Goal: Check status

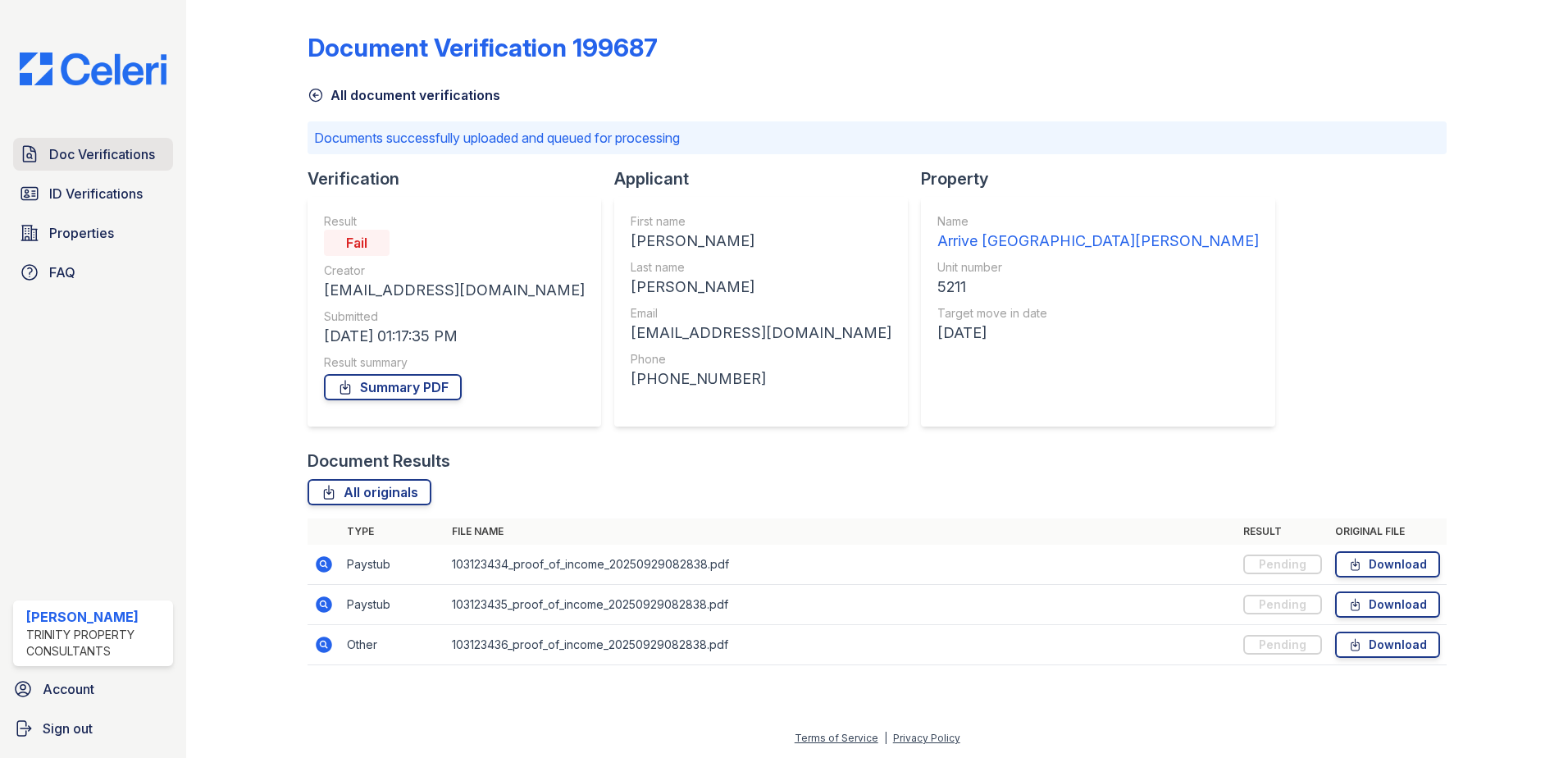
click at [134, 158] on span "Doc Verifications" at bounding box center [102, 154] width 106 height 20
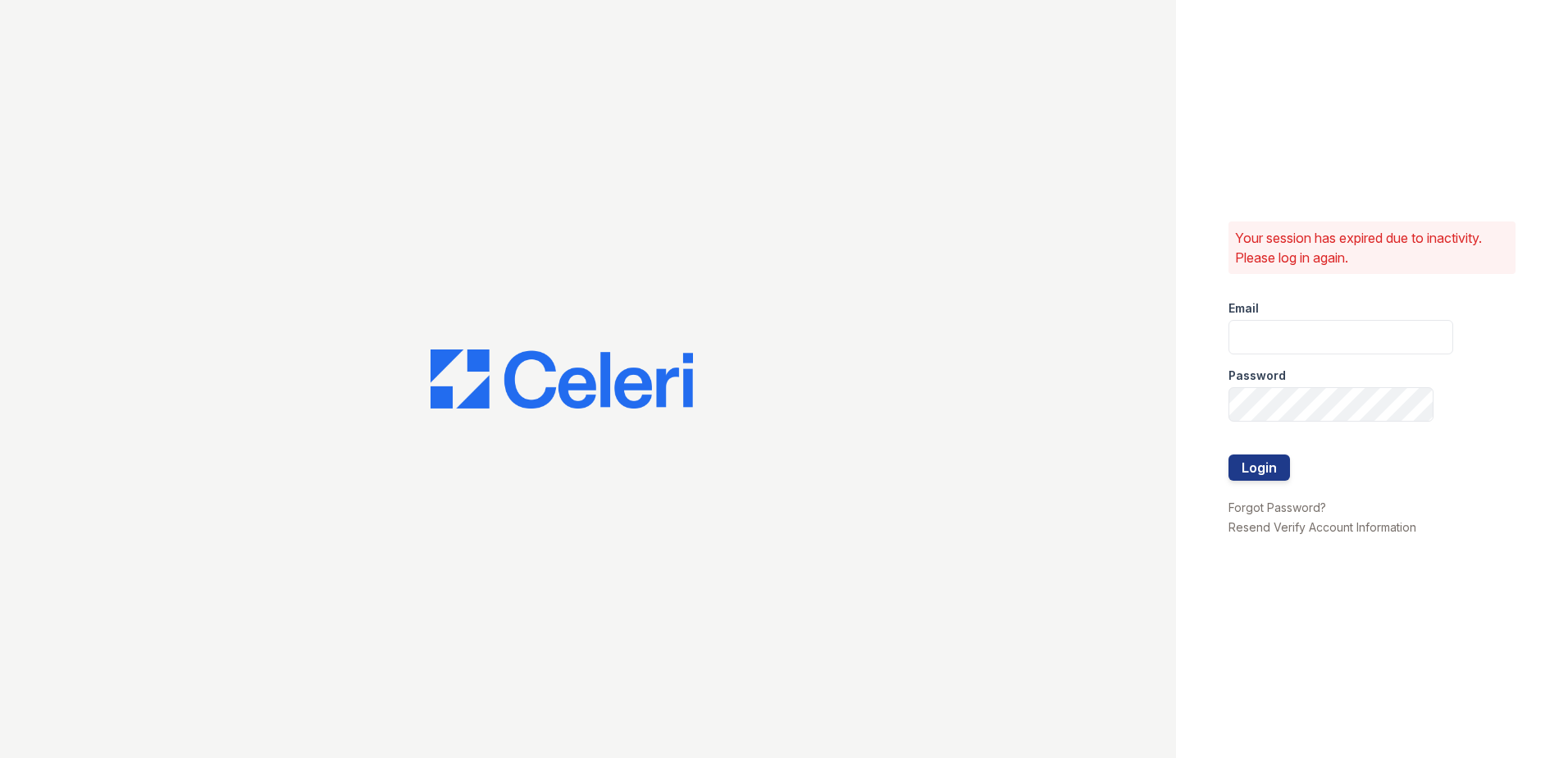
type input "[EMAIL_ADDRESS][DOMAIN_NAME]"
click at [1263, 463] on button "Login" at bounding box center [1259, 467] width 62 height 26
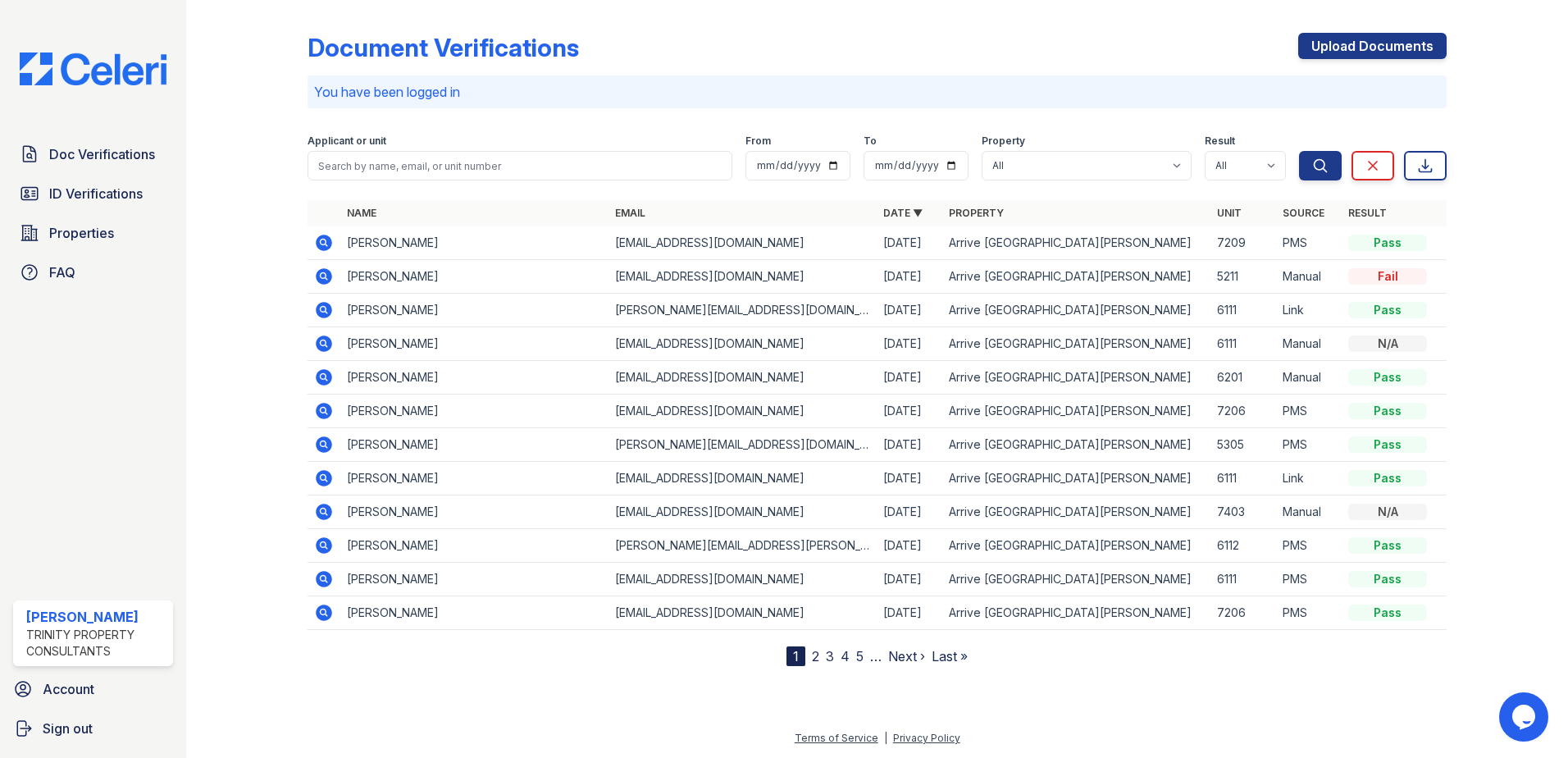
click at [334, 343] on td at bounding box center [324, 344] width 33 height 34
click at [332, 345] on icon at bounding box center [325, 343] width 20 height 20
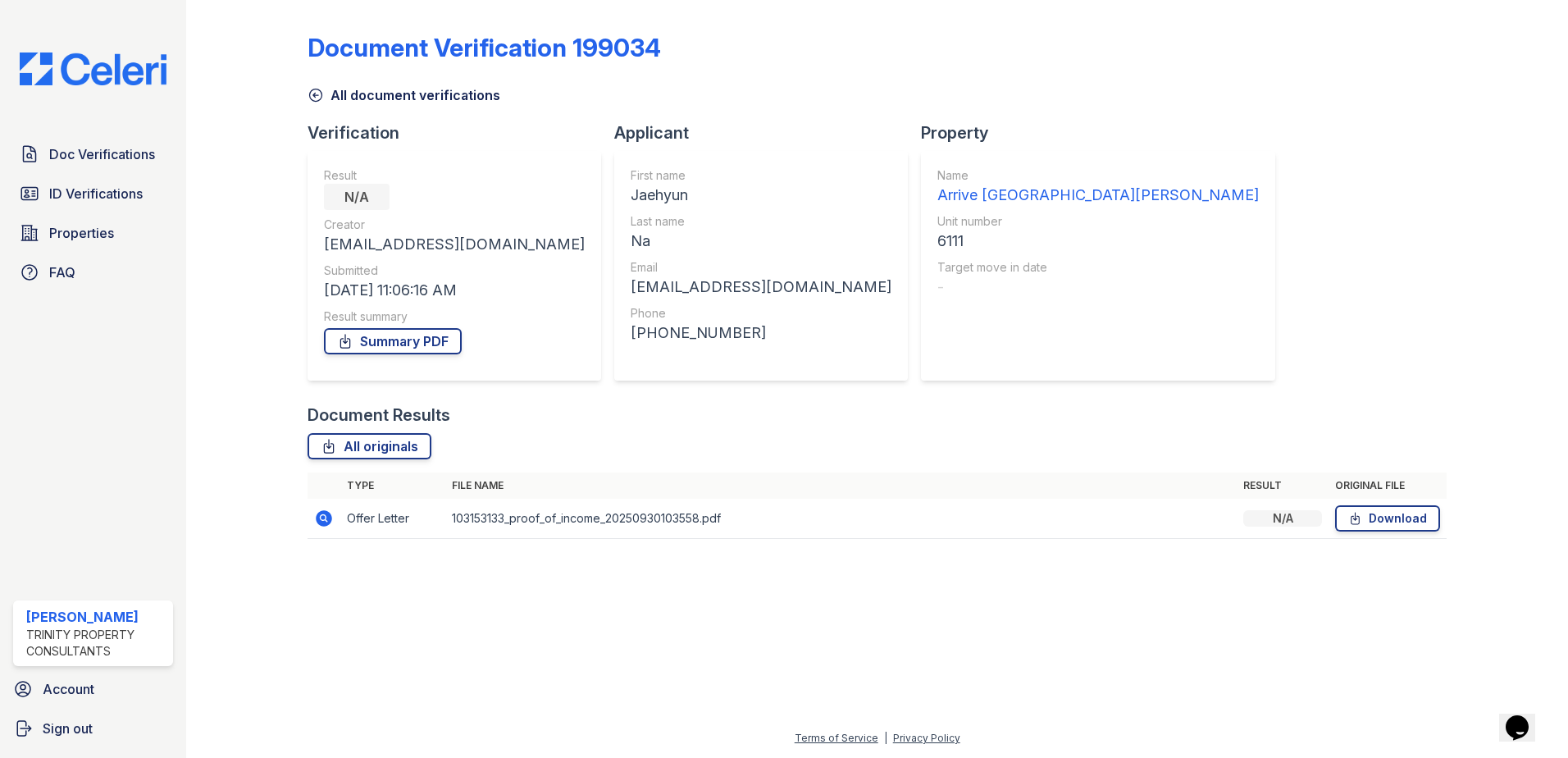
click at [452, 215] on div "Result N/A Creator TMarshall@trinity-pm.com Submitted 10/01/25 11:06:16 AM Resu…" at bounding box center [455, 266] width 261 height 196
click at [553, 523] on td "103153133_proof_of_income_20250930103558.pdf" at bounding box center [842, 519] width 792 height 41
click at [397, 333] on link "Summary PDF" at bounding box center [393, 341] width 138 height 26
